Goal: Task Accomplishment & Management: Complete application form

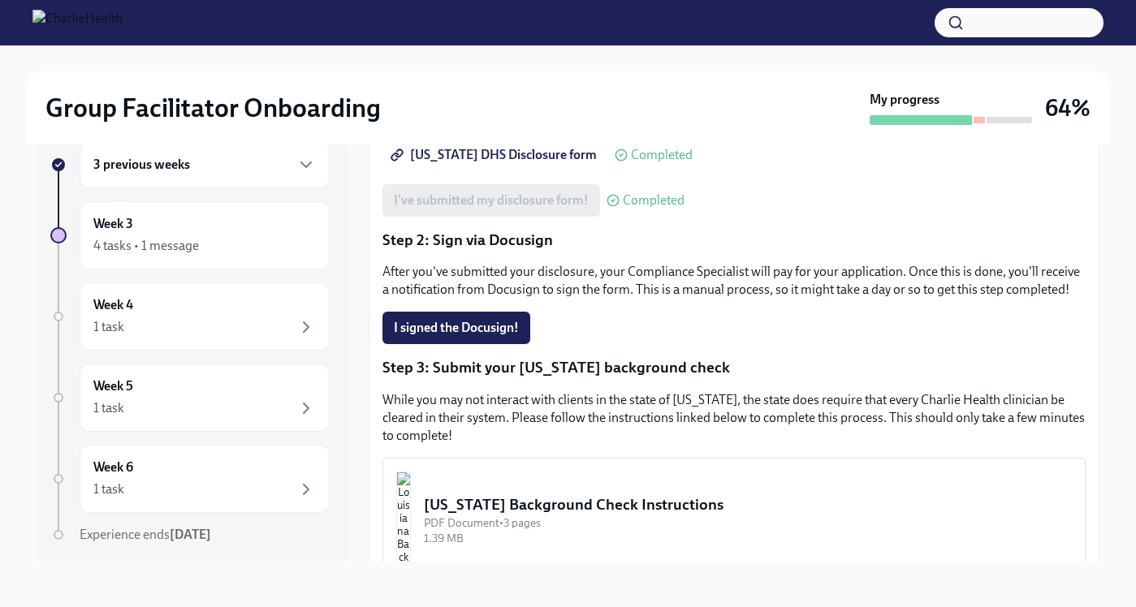
scroll to position [215, 0]
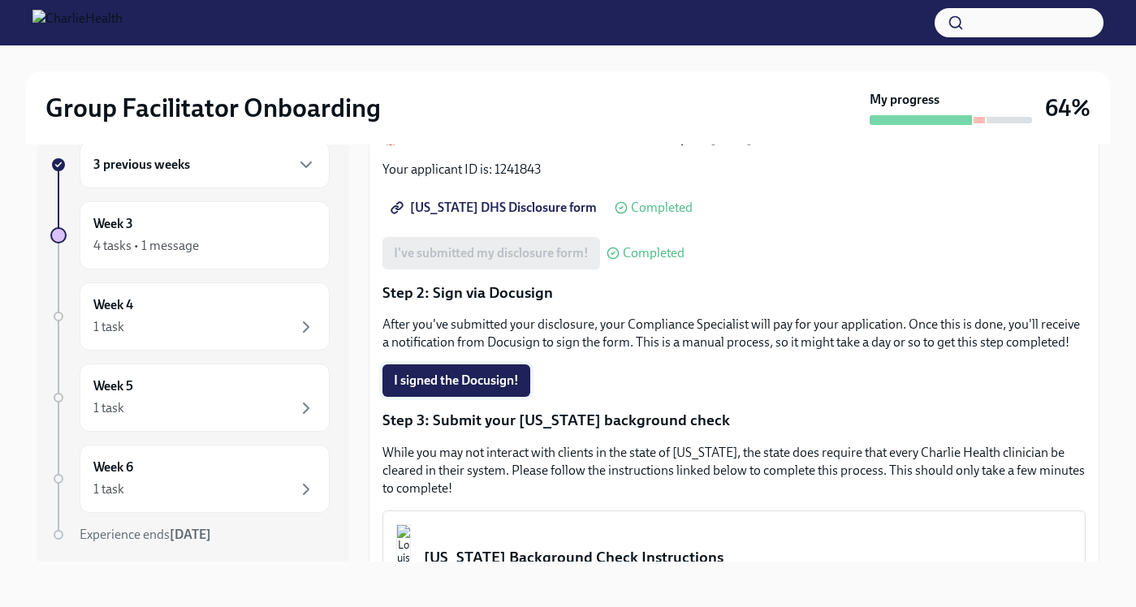
click at [465, 385] on span "I signed the Docusign!" at bounding box center [456, 381] width 125 height 16
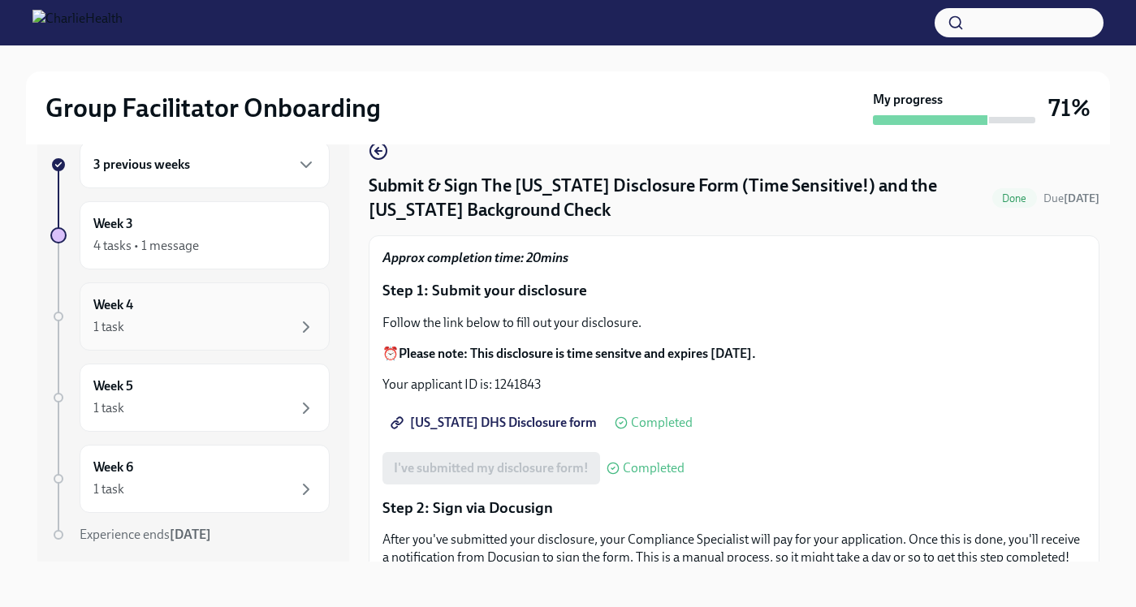
scroll to position [0, 0]
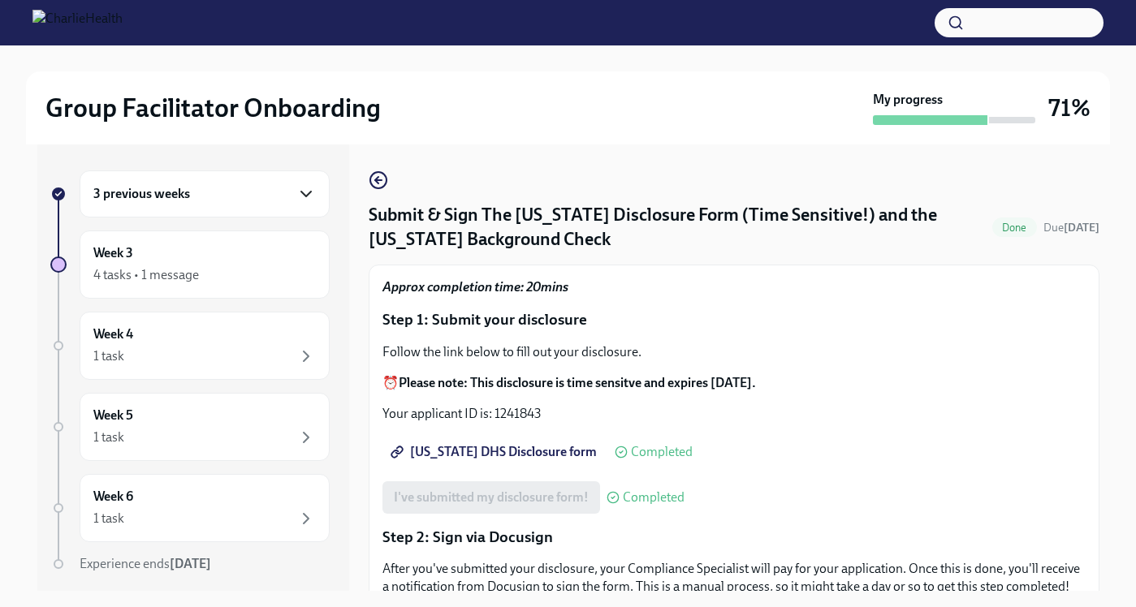
click at [302, 192] on icon "button" at bounding box center [305, 193] width 19 height 19
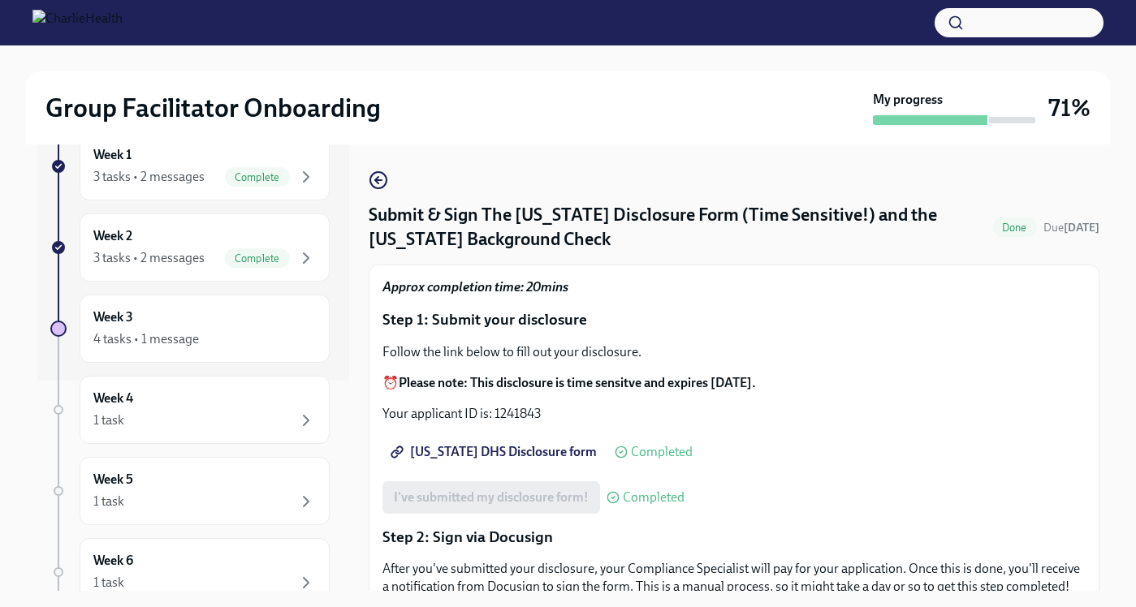
scroll to position [222, 0]
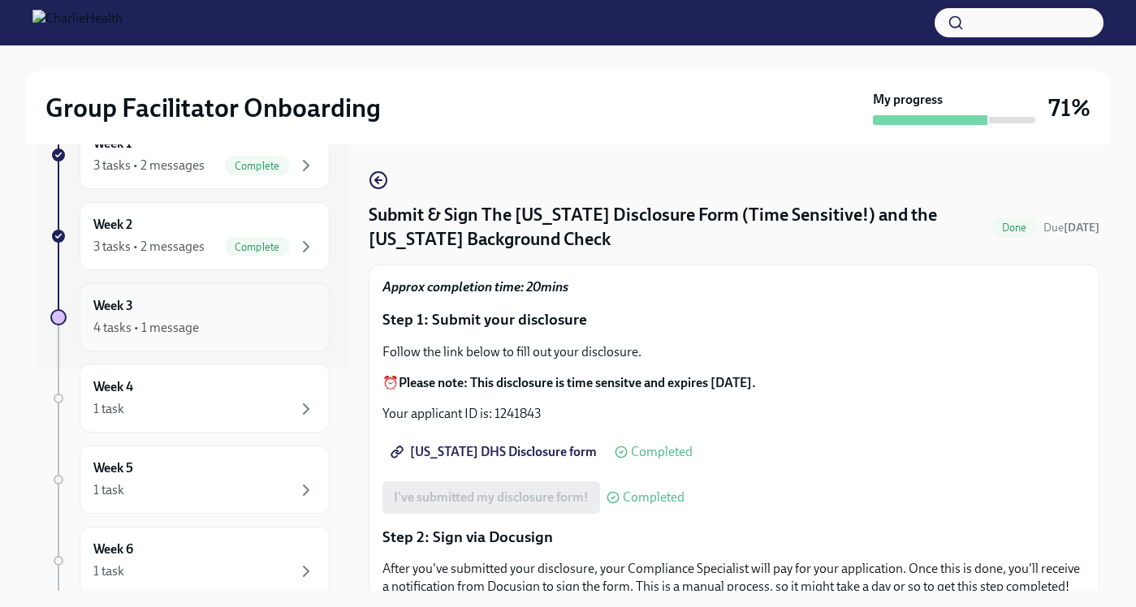
click at [250, 316] on div "Week 3 4 tasks • 1 message" at bounding box center [204, 317] width 223 height 41
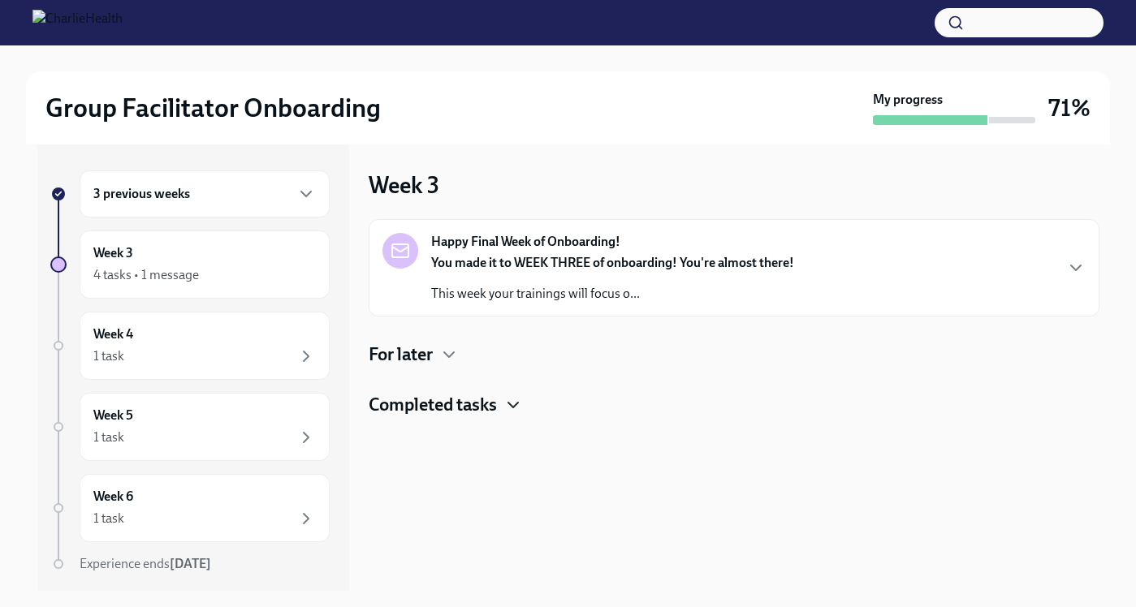
click at [521, 400] on icon "button" at bounding box center [513, 405] width 19 height 19
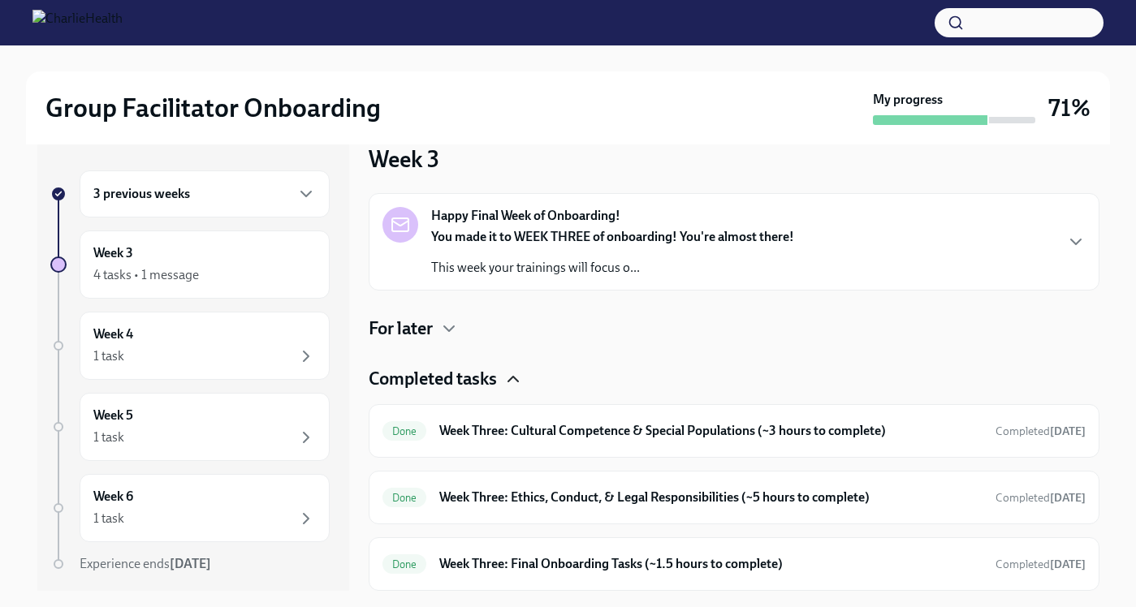
scroll to position [238, 0]
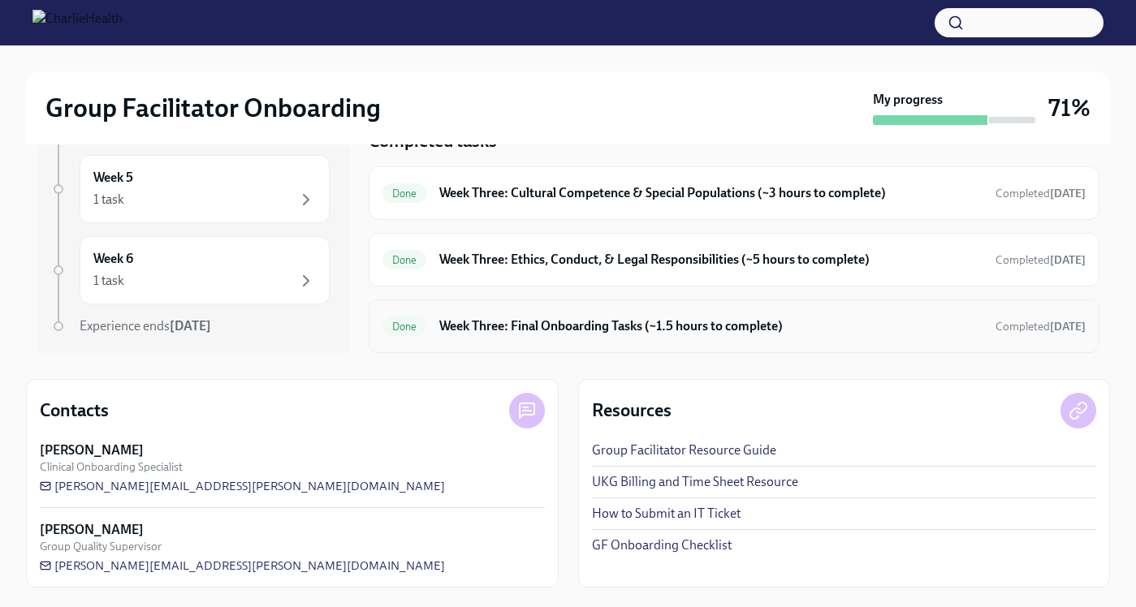
click at [646, 320] on h6 "Week Three: Final Onboarding Tasks (~1.5 hours to complete)" at bounding box center [710, 327] width 543 height 18
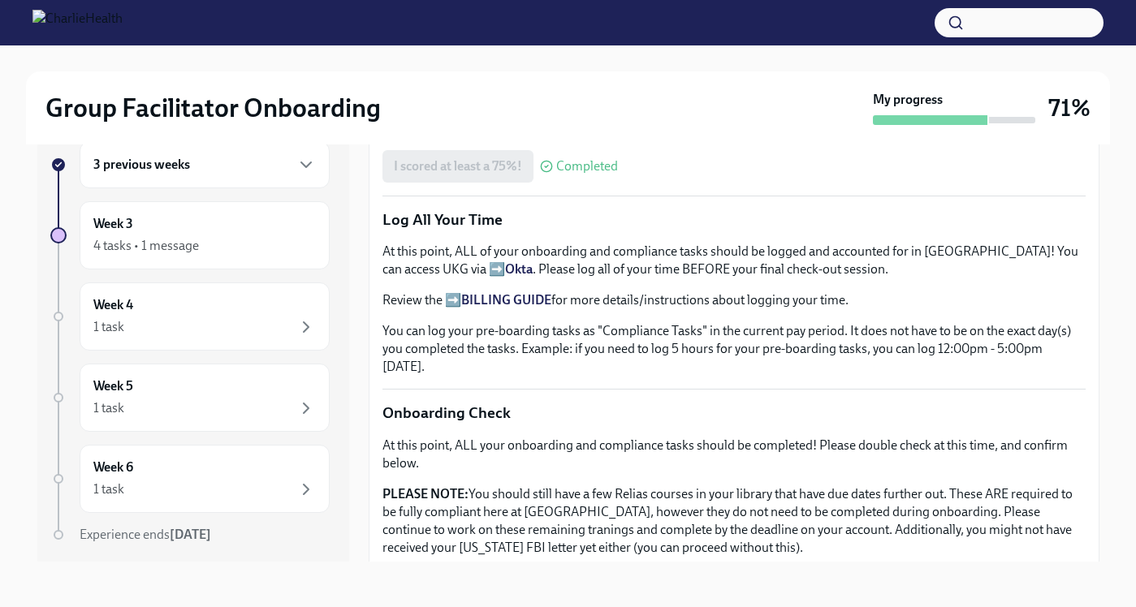
scroll to position [1258, 0]
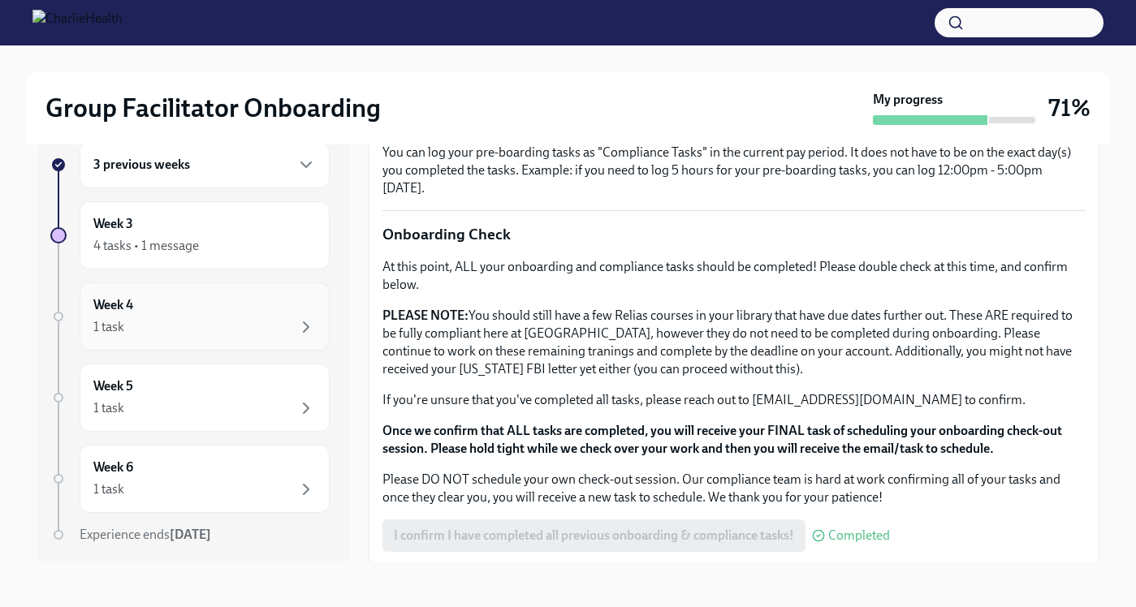
click at [254, 309] on div "Week 4 1 task" at bounding box center [204, 316] width 223 height 41
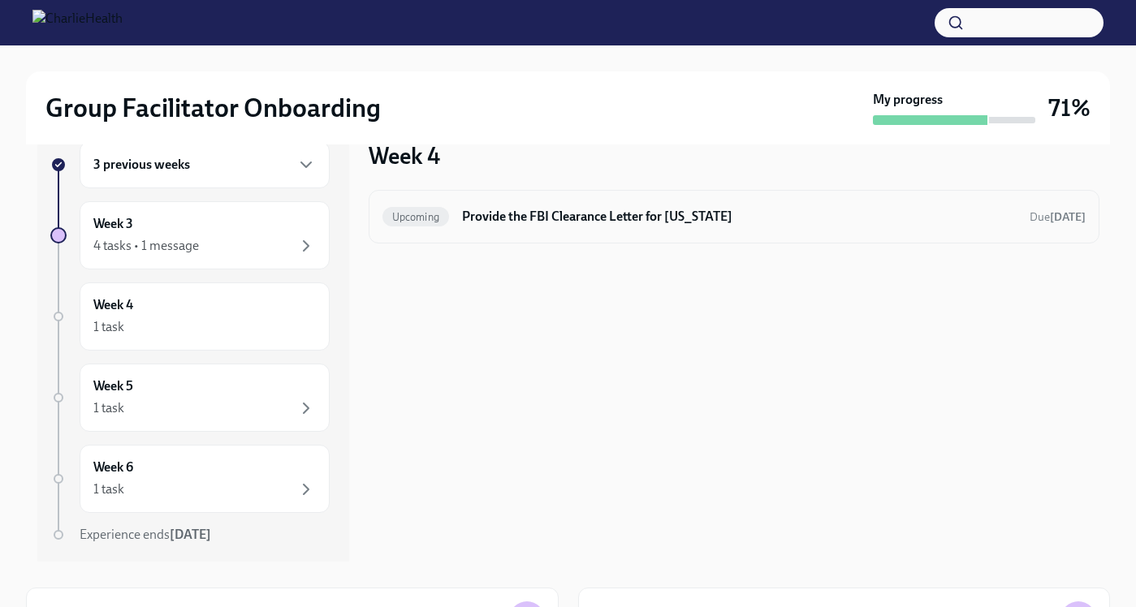
click at [664, 218] on h6 "Provide the FBI Clearance Letter for [US_STATE]" at bounding box center [739, 217] width 554 height 18
